Goal: Transaction & Acquisition: Obtain resource

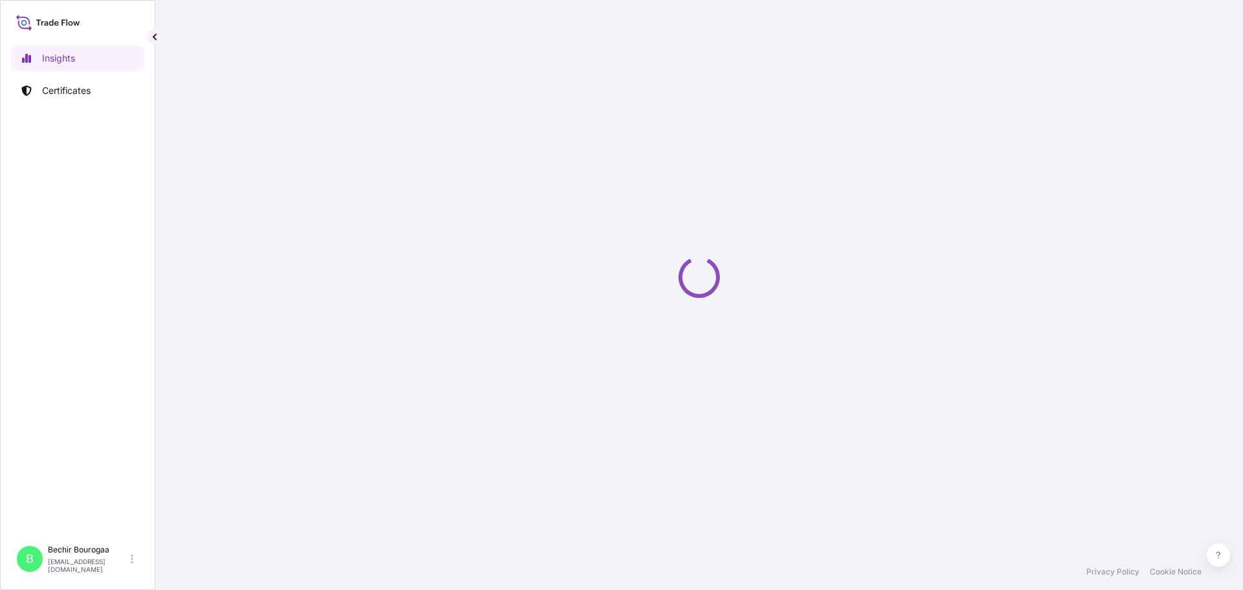
select select "2025"
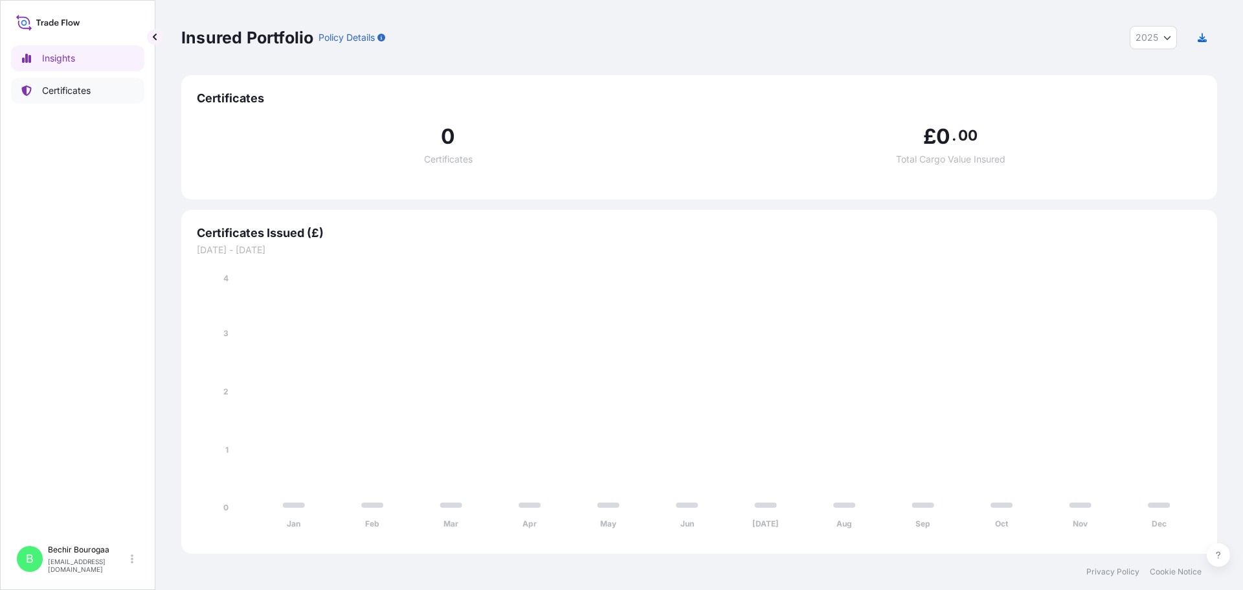
click at [104, 98] on link "Certificates" at bounding box center [77, 91] width 133 height 26
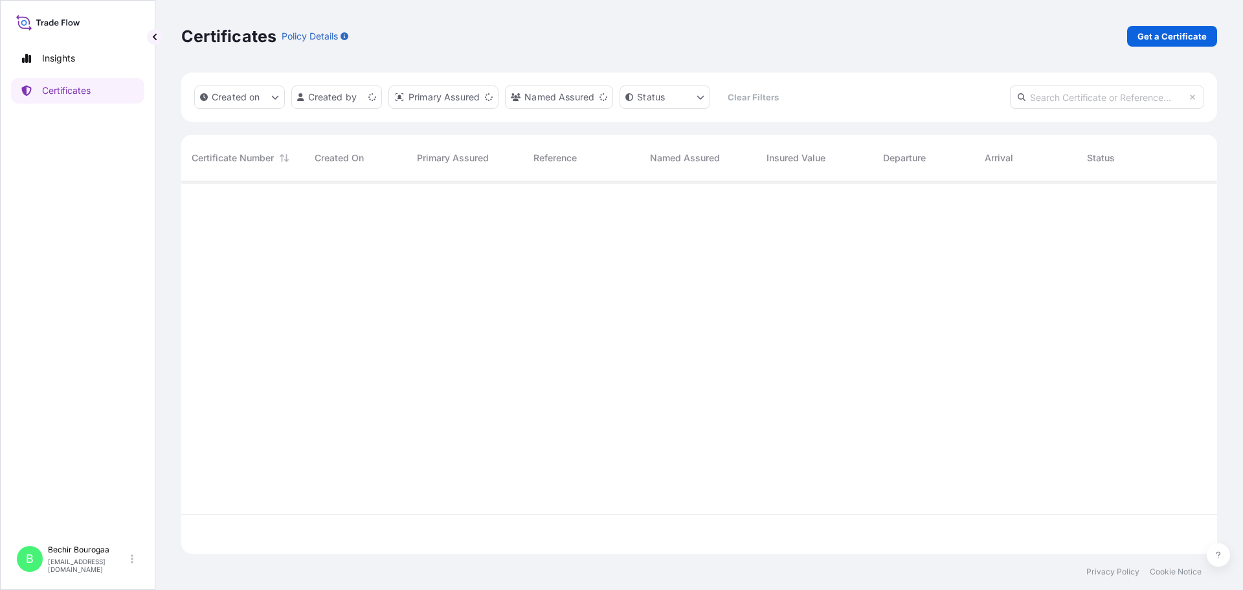
scroll to position [370, 1026]
click at [1177, 30] on p "Get a Certificate" at bounding box center [1172, 36] width 69 height 13
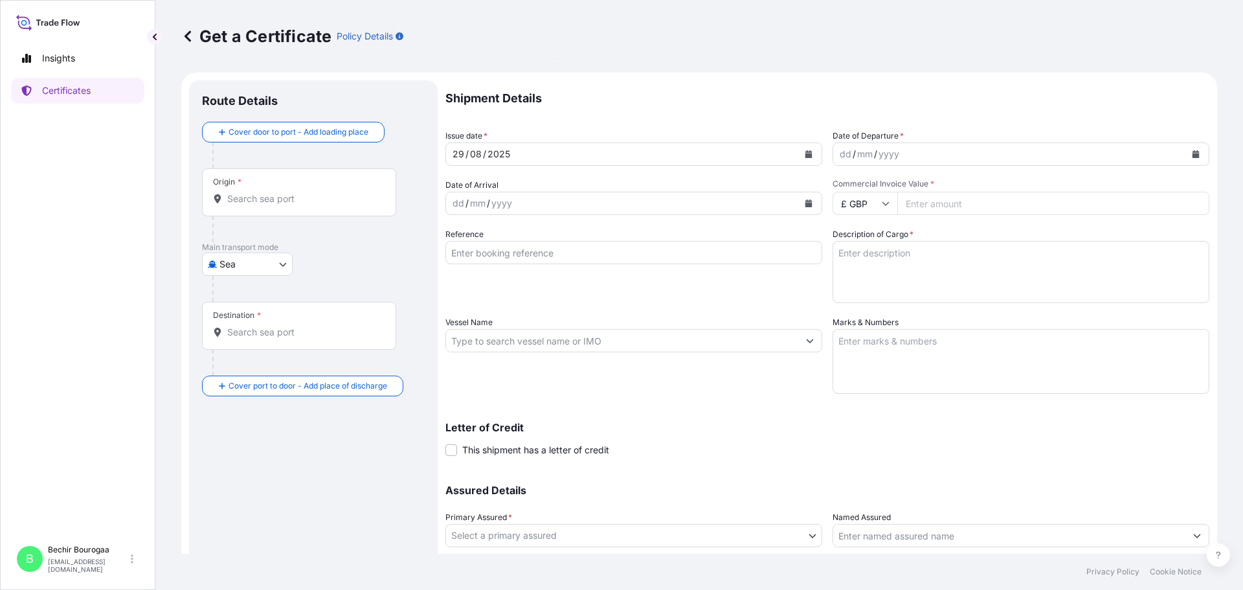
click at [286, 263] on body "Insights Certificates B Bechir Bourogaa [EMAIL_ADDRESS][DOMAIN_NAME] Get a Cert…" at bounding box center [621, 295] width 1243 height 590
click at [230, 302] on span "Air" at bounding box center [233, 297] width 12 height 13
select select "Air"
click at [268, 201] on input "Origin *" at bounding box center [303, 203] width 153 height 13
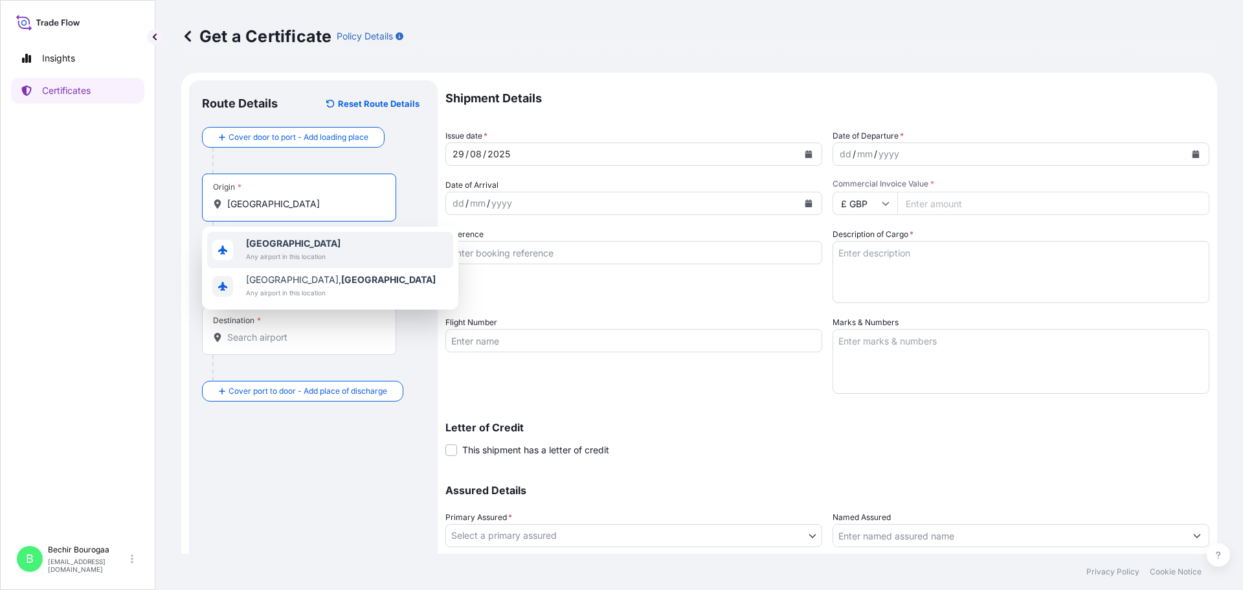
click at [309, 252] on span "Any airport in this location" at bounding box center [293, 256] width 95 height 13
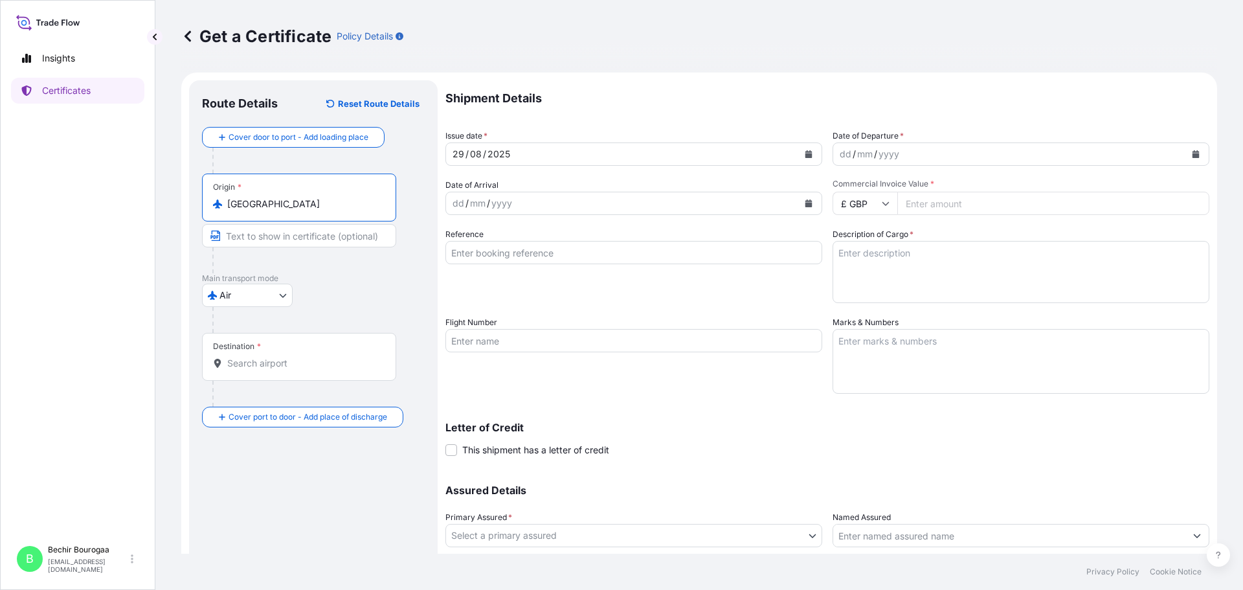
type input "[GEOGRAPHIC_DATA]"
click at [253, 356] on div "Destination *" at bounding box center [299, 357] width 194 height 48
click at [253, 357] on input "Destination *" at bounding box center [303, 363] width 153 height 13
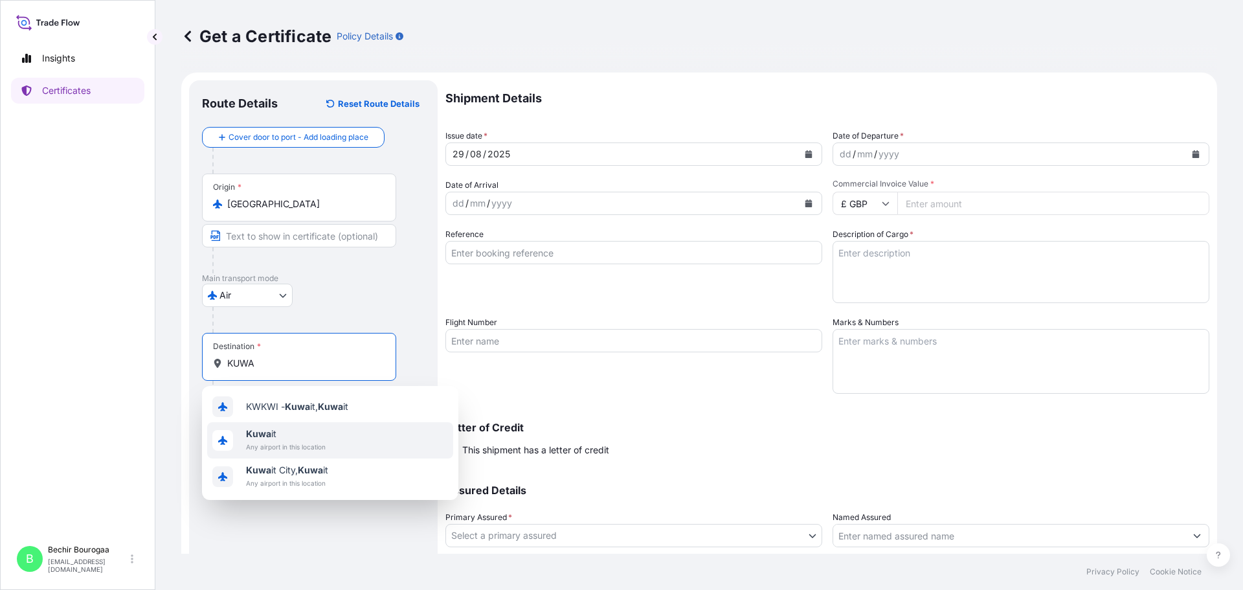
click at [271, 434] on span "Kuwa it" at bounding box center [286, 433] width 80 height 13
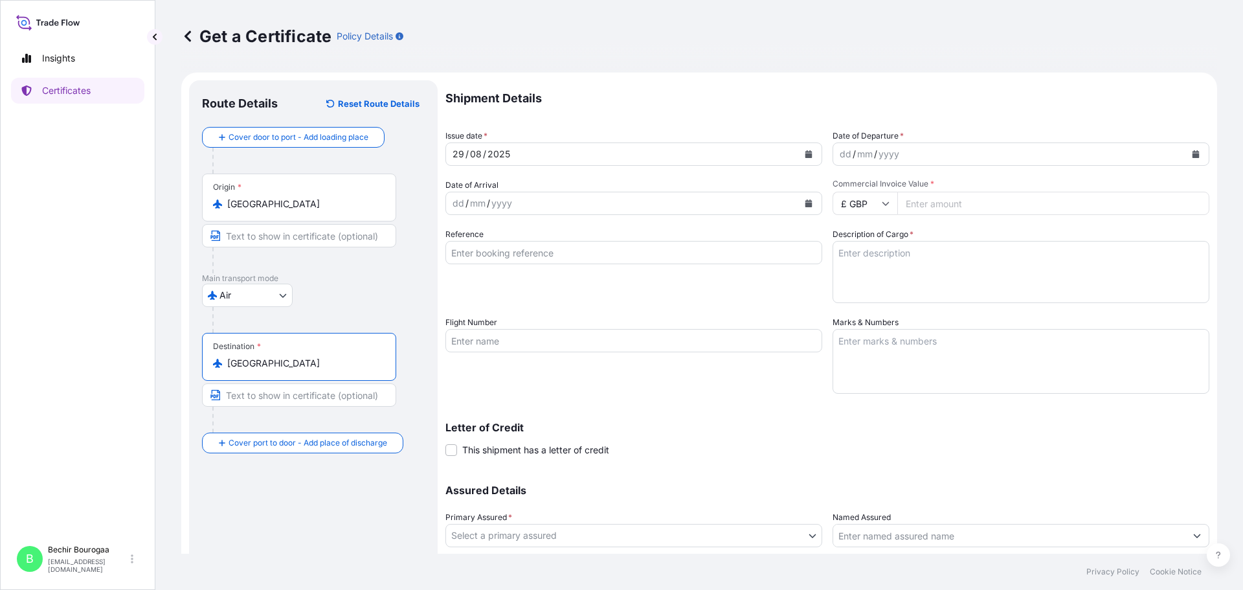
type input "[GEOGRAPHIC_DATA]"
click at [1191, 153] on button "Calendar" at bounding box center [1195, 154] width 21 height 21
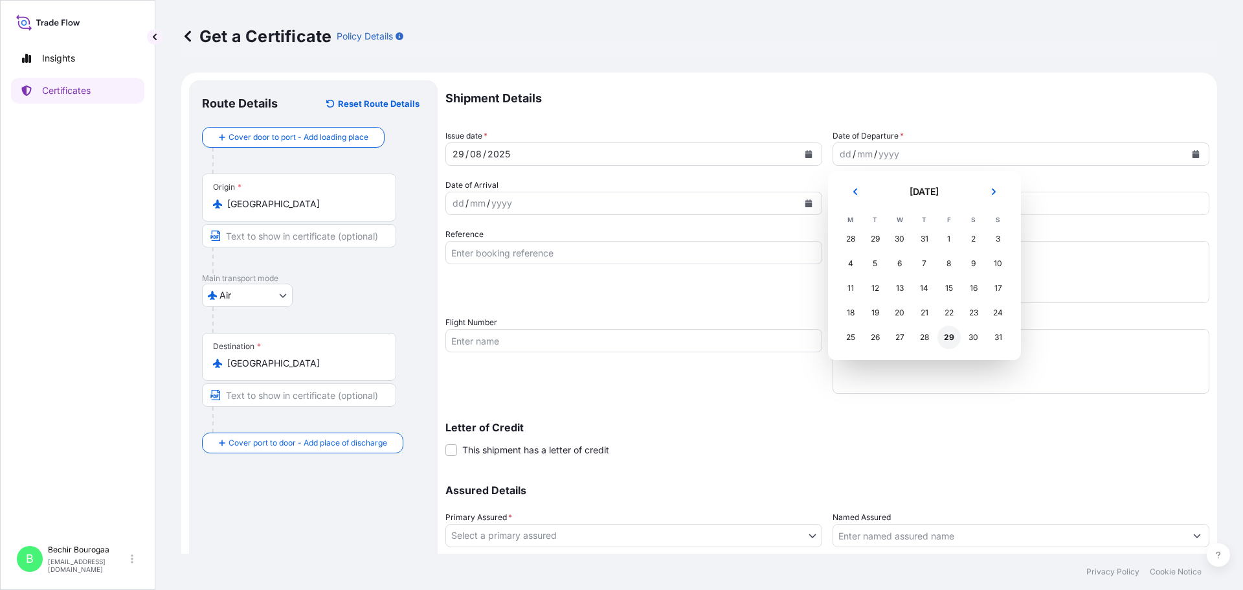
click at [950, 338] on div "29" at bounding box center [949, 337] width 23 height 23
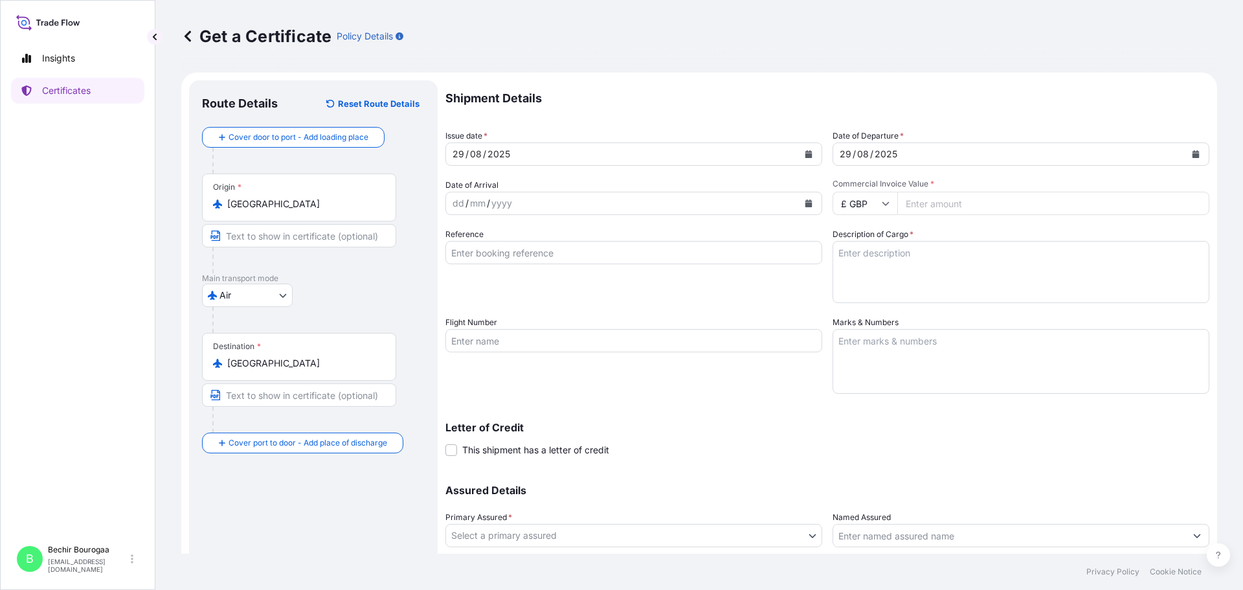
click at [882, 206] on icon at bounding box center [886, 203] width 8 height 8
click at [860, 289] on div "$ USD" at bounding box center [860, 293] width 54 height 25
type input "$ USD"
click at [936, 204] on input "Commercial Invoice Value *" at bounding box center [1053, 203] width 312 height 23
type input "40000"
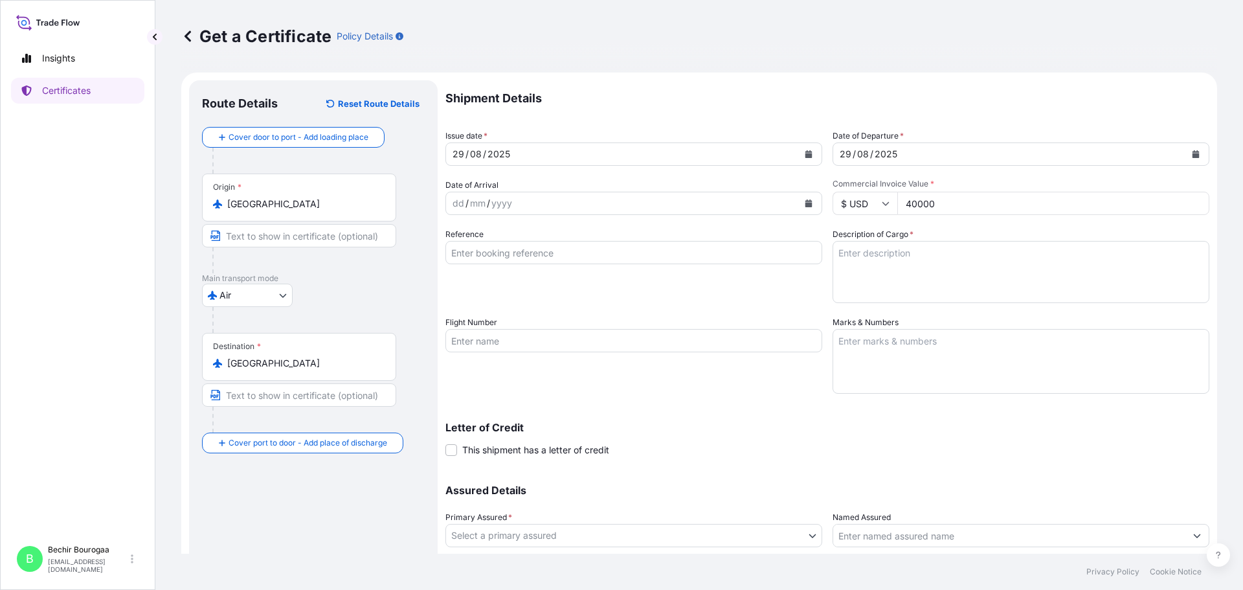
click at [928, 253] on textarea "Description of Cargo *" at bounding box center [1021, 272] width 377 height 62
click at [932, 272] on textarea "Description of Cargo *" at bounding box center [1021, 272] width 377 height 62
paste textarea "70 CASES OF CIGARETTES"
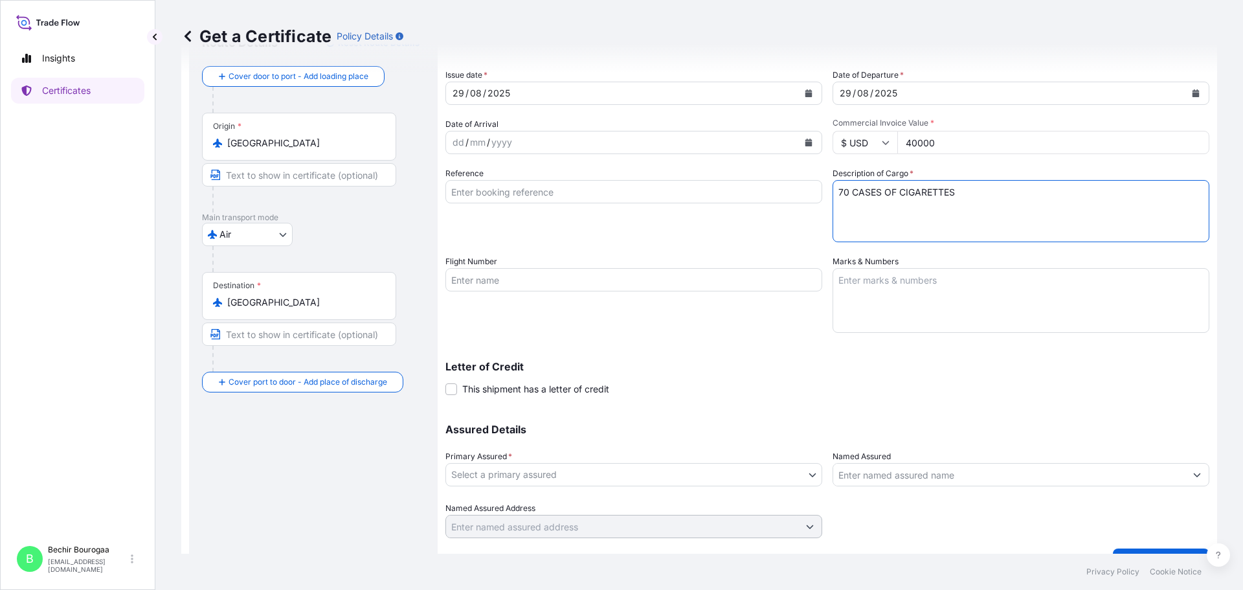
scroll to position [89, 0]
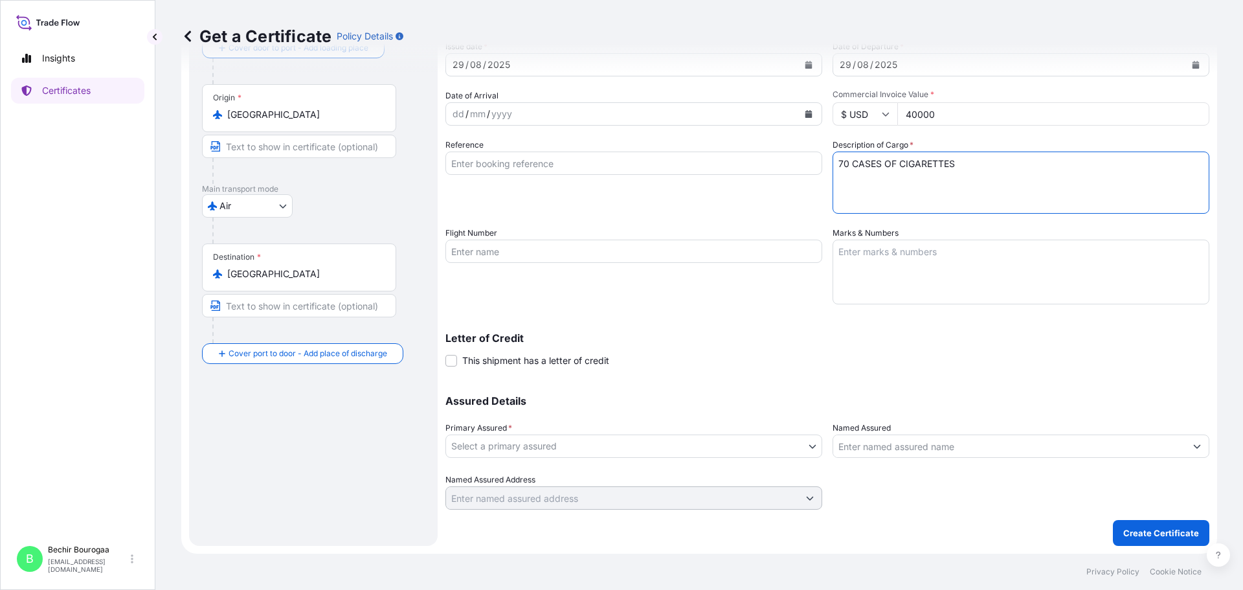
type textarea "70 CASES OF CIGARETTES"
click at [761, 440] on body "Insights Certificates B Bechir Bourogaa [EMAIL_ADDRESS][DOMAIN_NAME] Get a Cert…" at bounding box center [621, 295] width 1243 height 590
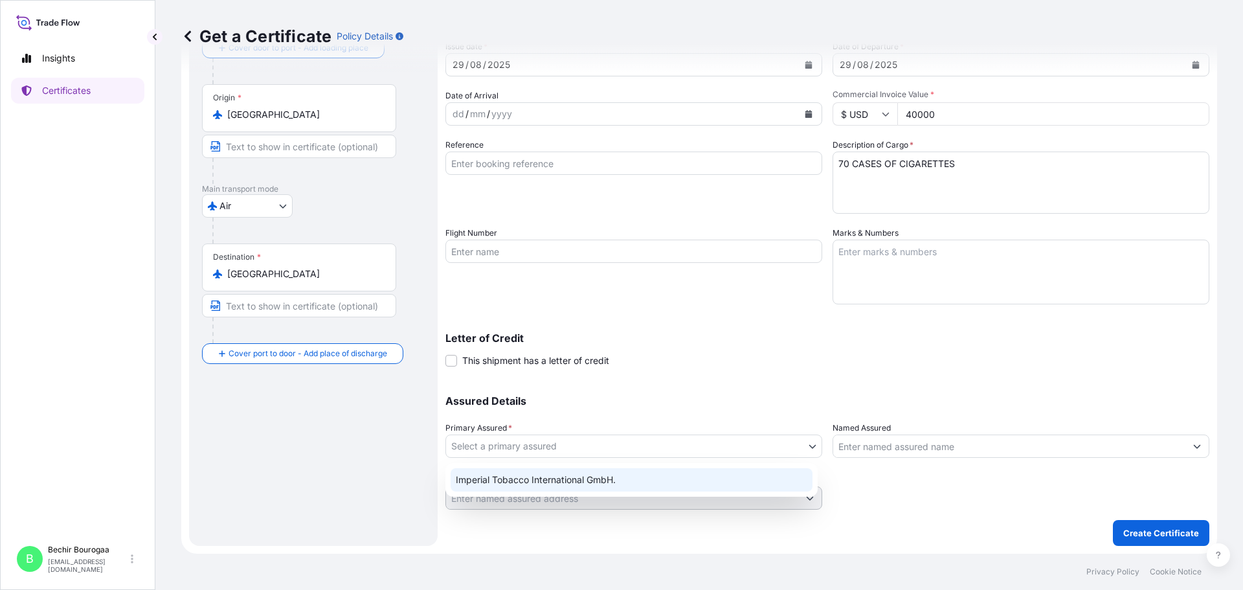
click at [633, 488] on div "Imperial Tobacco International GmbH." at bounding box center [632, 479] width 362 height 23
select select "31693"
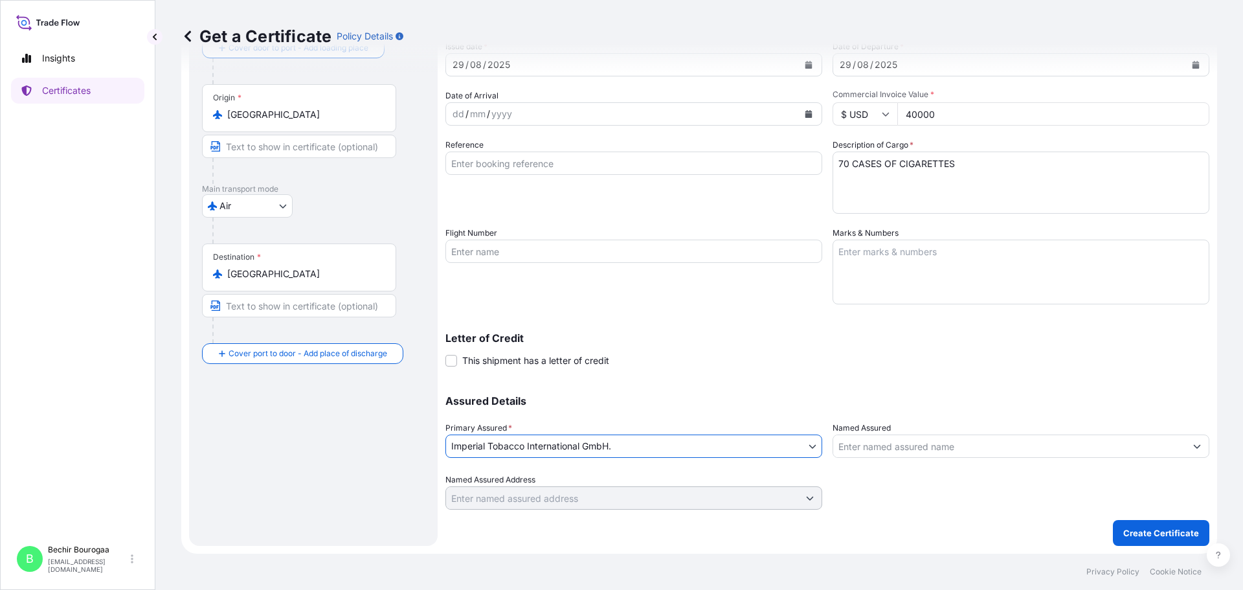
click at [897, 514] on div "Shipment Details Issue date * [DATE] Date of Departure * [DATE] Date of Arrival…" at bounding box center [827, 268] width 764 height 555
click at [1143, 528] on p "Create Certificate" at bounding box center [1161, 532] width 76 height 13
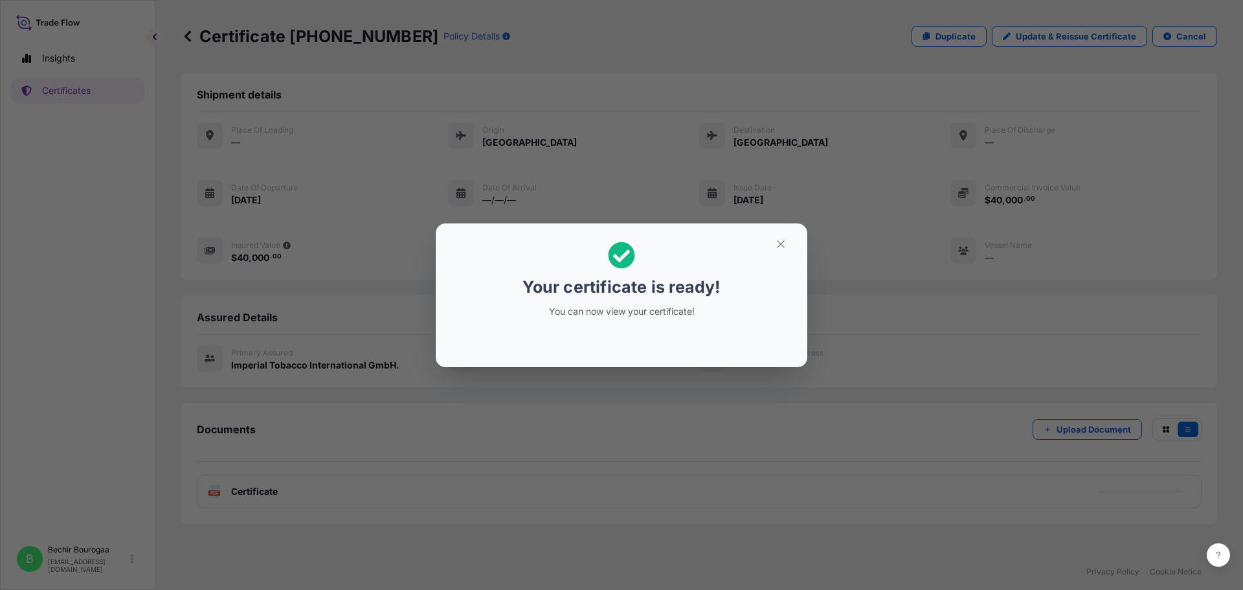
click at [456, 399] on div "Your certificate is ready! You can now view your certificate!" at bounding box center [621, 295] width 1243 height 590
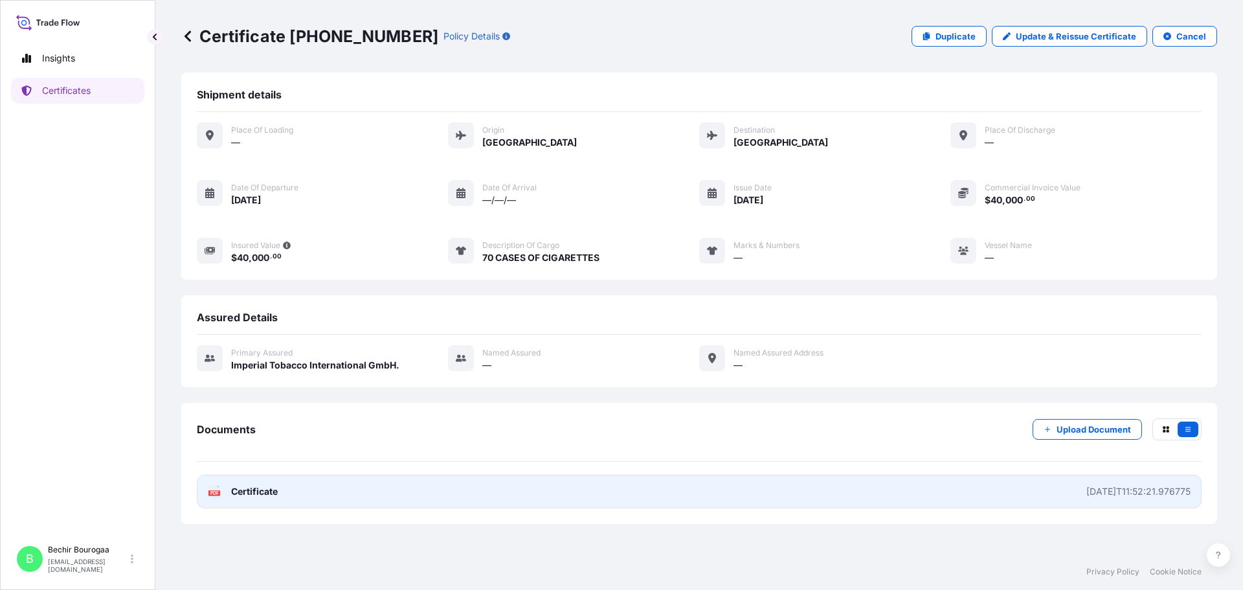
click at [504, 493] on link "PDF Certificate [DATE]T11:52:21.976775" at bounding box center [699, 492] width 1005 height 34
